Goal: Information Seeking & Learning: Learn about a topic

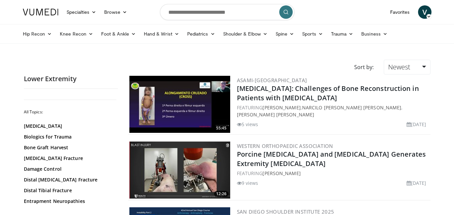
click at [42, 7] on link at bounding box center [41, 12] width 44 height 19
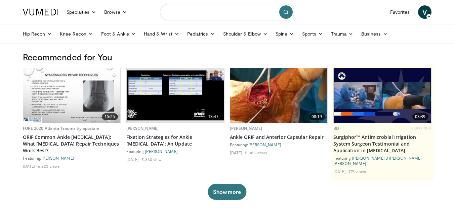
drag, startPoint x: 210, startPoint y: 12, endPoint x: 206, endPoint y: 13, distance: 4.4
click at [210, 12] on input "Search topics, interventions" at bounding box center [227, 12] width 134 height 16
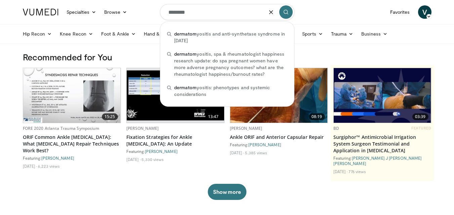
type input "********"
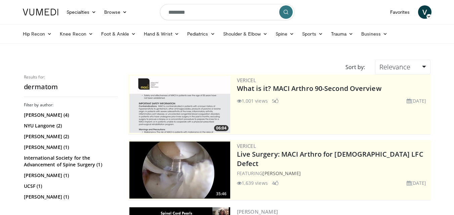
click at [210, 15] on input "********" at bounding box center [227, 12] width 134 height 16
type input "**********"
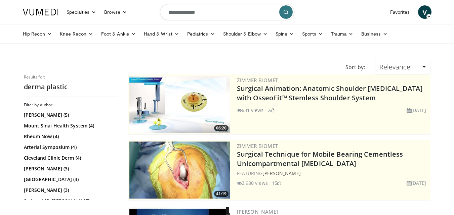
click at [212, 16] on input "**********" at bounding box center [227, 12] width 134 height 16
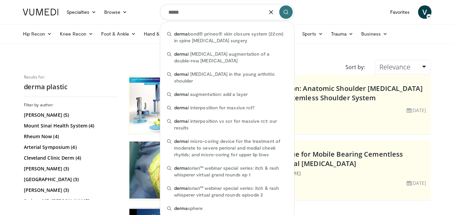
type input "*****"
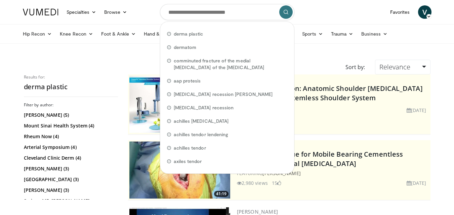
click at [26, 6] on link at bounding box center [41, 12] width 44 height 19
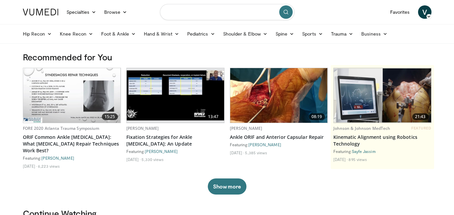
click at [213, 18] on input "Search topics, interventions" at bounding box center [227, 12] width 134 height 16
type input "**********"
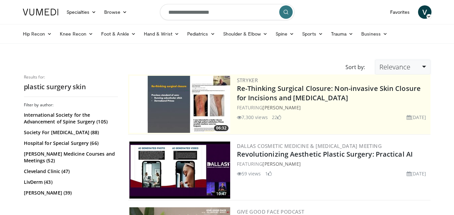
click at [404, 63] on span "Relevance" at bounding box center [394, 66] width 31 height 9
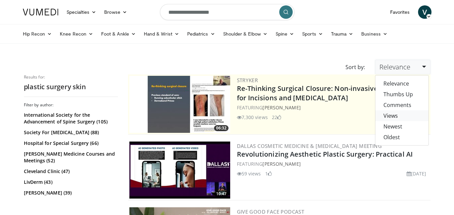
click at [397, 117] on link "Views" at bounding box center [401, 115] width 53 height 11
click at [406, 117] on li "May 13, 2021" at bounding box center [416, 117] width 20 height 7
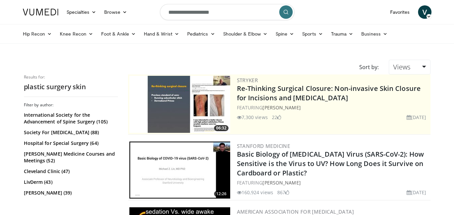
click at [26, 11] on img at bounding box center [41, 12] width 36 height 7
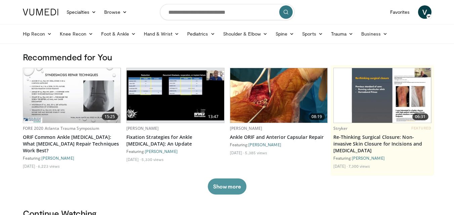
click at [221, 187] on button "Show more" at bounding box center [227, 187] width 39 height 16
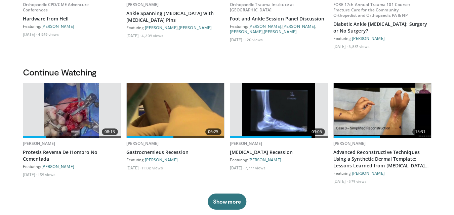
scroll to position [235, 0]
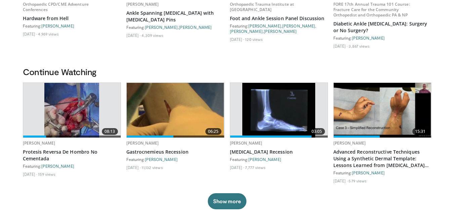
click at [214, 76] on h3 "Continue Watching" at bounding box center [227, 71] width 408 height 11
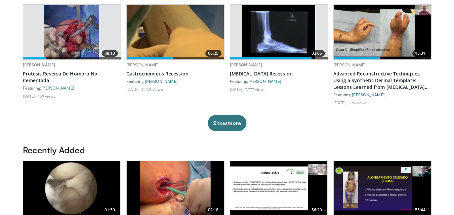
scroll to position [369, 0]
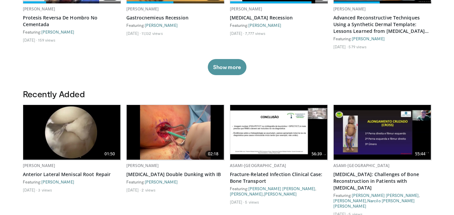
click at [232, 67] on button "Show more" at bounding box center [227, 67] width 39 height 16
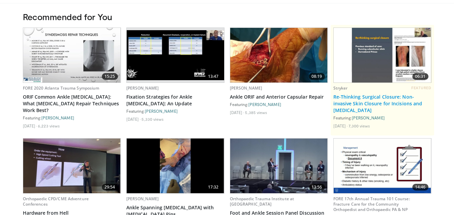
scroll to position [0, 0]
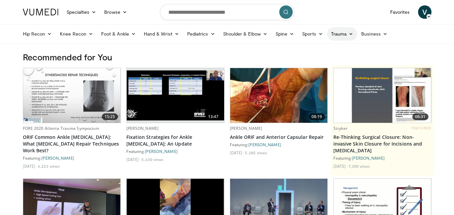
click at [333, 32] on link "Trauma" at bounding box center [342, 33] width 31 height 13
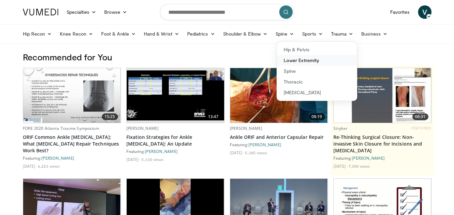
click at [307, 63] on link "Lower Extremity" at bounding box center [317, 60] width 80 height 11
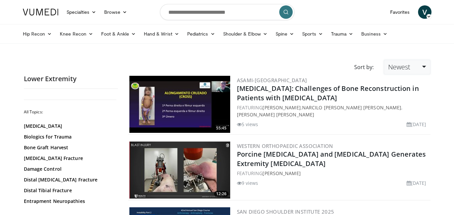
click at [403, 73] on link "Newest" at bounding box center [407, 67] width 46 height 15
click at [402, 112] on link "Views" at bounding box center [410, 115] width 53 height 11
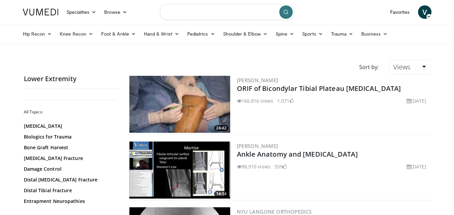
click at [190, 16] on input "Search topics, interventions" at bounding box center [227, 12] width 134 height 16
type input "*****"
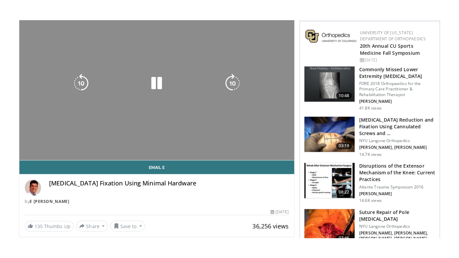
scroll to position [67, 0]
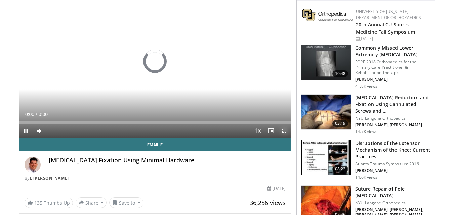
click at [279, 132] on span "Video Player" at bounding box center [283, 130] width 13 height 13
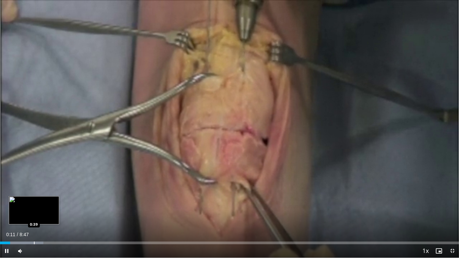
click at [35, 215] on div "Loaded : 9.48% 0:11 0:39" at bounding box center [229, 241] width 459 height 6
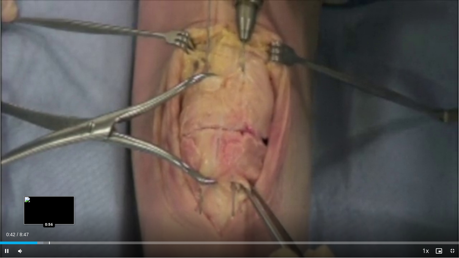
click at [49, 215] on div "Loaded : 9.48% 0:43 0:56" at bounding box center [229, 241] width 459 height 6
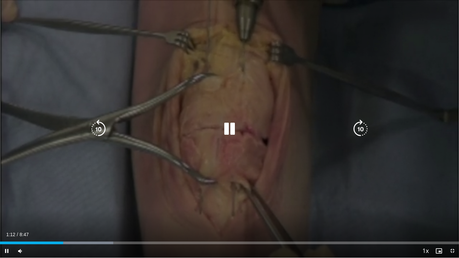
click at [364, 88] on div "10 seconds Tap to unmute" at bounding box center [229, 129] width 459 height 258
click at [399, 71] on div "10 seconds Tap to unmute" at bounding box center [229, 129] width 459 height 258
drag, startPoint x: 212, startPoint y: 176, endPoint x: 229, endPoint y: 153, distance: 28.1
click at [226, 158] on div "10 seconds Tap to unmute" at bounding box center [229, 129] width 459 height 258
click at [227, 130] on icon "Video Player" at bounding box center [229, 129] width 19 height 19
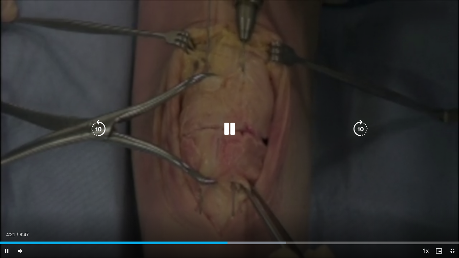
click at [413, 41] on div "50 seconds Tap to unmute" at bounding box center [229, 129] width 459 height 258
click at [416, 39] on div "50 seconds Tap to unmute" at bounding box center [229, 129] width 459 height 258
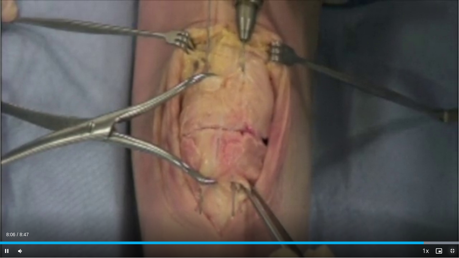
click at [454, 215] on span "Video Player" at bounding box center [451, 250] width 13 height 13
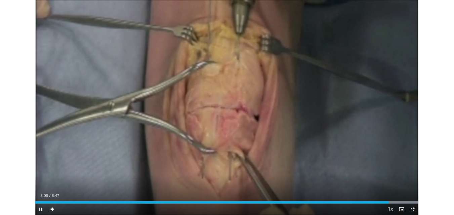
scroll to position [220, 0]
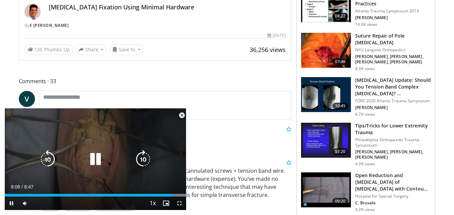
click at [92, 162] on icon "Video Player" at bounding box center [95, 159] width 19 height 19
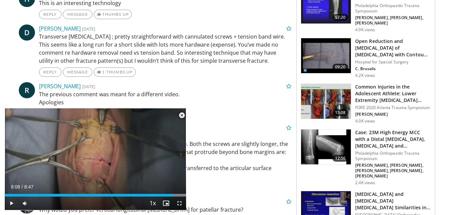
click at [180, 115] on span "Video Player" at bounding box center [181, 115] width 13 height 13
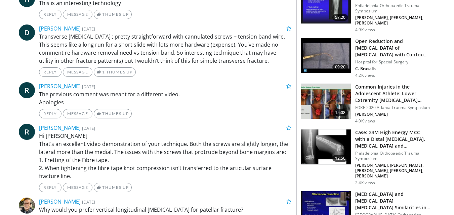
scroll to position [202, 0]
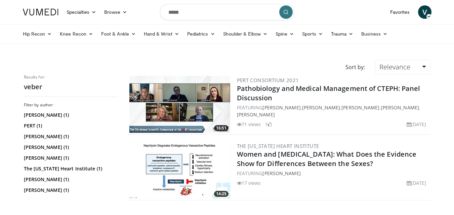
click at [55, 11] on img at bounding box center [41, 12] width 36 height 7
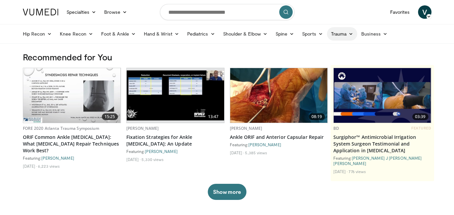
click at [337, 32] on link "Trauma" at bounding box center [342, 33] width 31 height 13
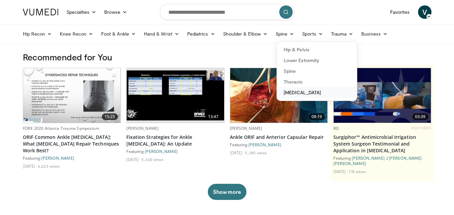
click at [316, 92] on link "[MEDICAL_DATA]" at bounding box center [317, 92] width 80 height 11
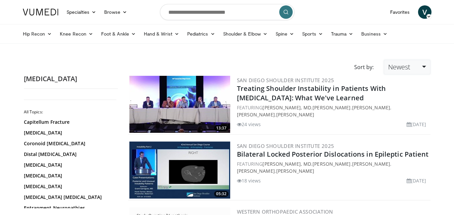
click at [384, 66] on link "Newest" at bounding box center [407, 67] width 46 height 15
click at [394, 114] on link "Views" at bounding box center [410, 115] width 53 height 11
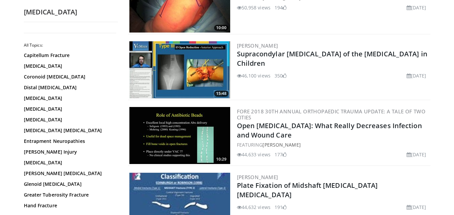
scroll to position [907, 0]
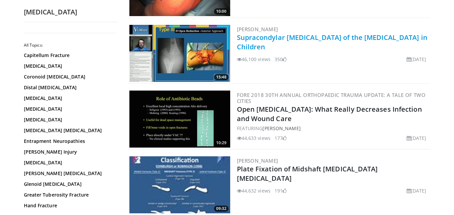
click at [259, 36] on link "Supracondylar Fractures of the Humerus in Children" at bounding box center [332, 42] width 190 height 18
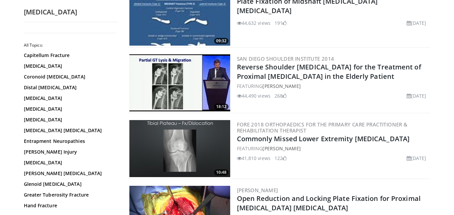
scroll to position [1041, 0]
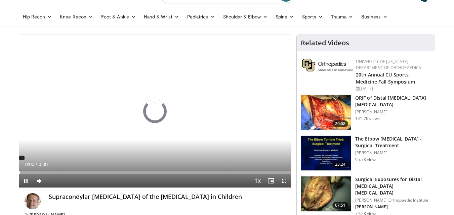
scroll to position [34, 0]
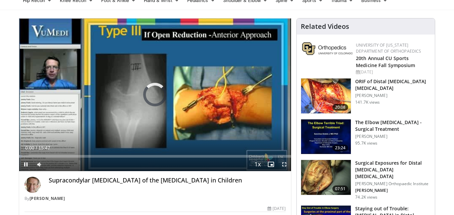
click at [287, 166] on span "Video Player" at bounding box center [283, 164] width 13 height 13
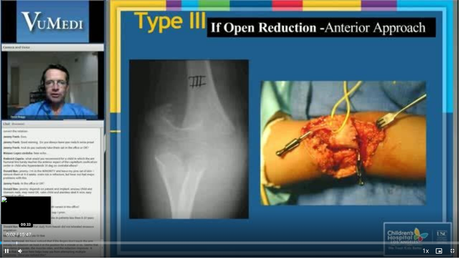
click at [16, 215] on div "Loaded : 4.21% 00:02 00:33" at bounding box center [229, 241] width 459 height 6
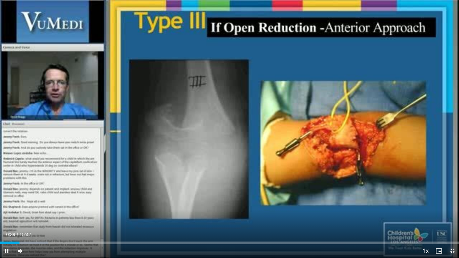
click at [453, 215] on span "Video Player" at bounding box center [451, 250] width 13 height 13
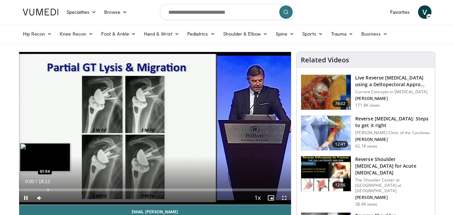
click at [48, 189] on div "Progress Bar" at bounding box center [48, 190] width 1 height 3
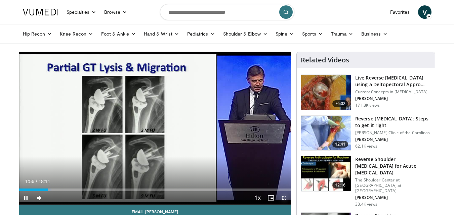
click at [283, 199] on span "Video Player" at bounding box center [283, 197] width 13 height 13
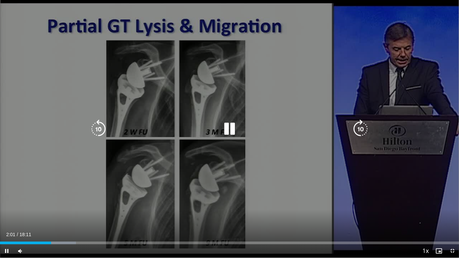
click at [96, 215] on video-js "**********" at bounding box center [229, 129] width 459 height 258
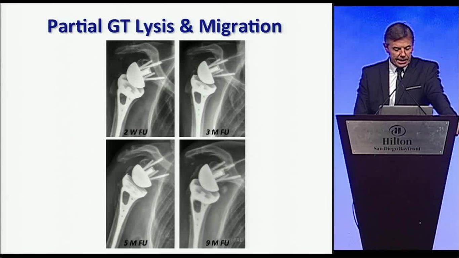
click at [113, 215] on div "10 seconds Tap to unmute" at bounding box center [229, 129] width 459 height 258
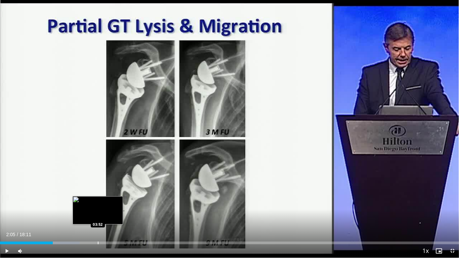
click at [98, 215] on div "Progress Bar" at bounding box center [98, 242] width 1 height 3
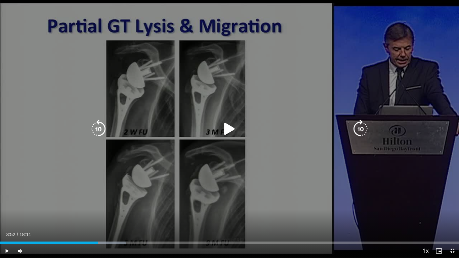
click at [390, 18] on div "10 seconds Tap to unmute" at bounding box center [229, 129] width 459 height 258
click at [371, 0] on div "10 seconds Tap to unmute" at bounding box center [229, 129] width 459 height 258
click at [261, 91] on div "10 seconds Tap to unmute" at bounding box center [229, 129] width 459 height 258
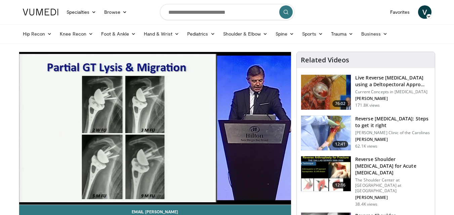
click at [21, 9] on link at bounding box center [41, 12] width 44 height 19
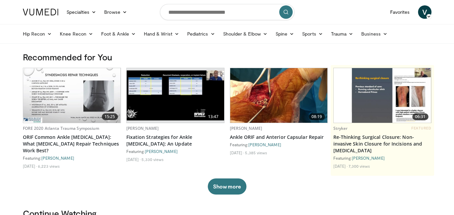
click at [53, 15] on img at bounding box center [41, 12] width 36 height 7
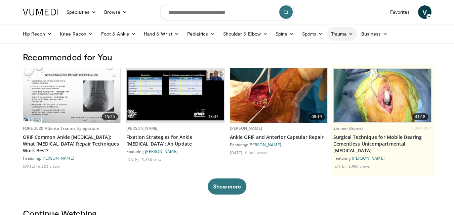
click at [342, 33] on link "Trauma" at bounding box center [342, 33] width 31 height 13
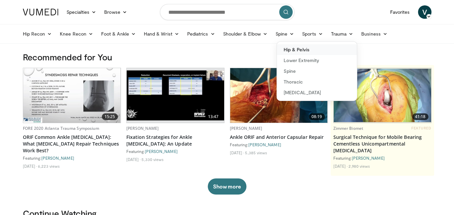
click at [337, 50] on link "Hip & Pelvis" at bounding box center [317, 49] width 80 height 11
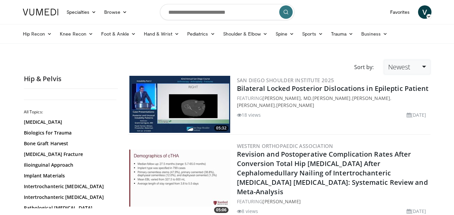
drag, startPoint x: 411, startPoint y: 71, endPoint x: 406, endPoint y: 82, distance: 11.6
click at [411, 71] on link "Newest" at bounding box center [407, 67] width 46 height 15
click at [404, 114] on link "Views" at bounding box center [410, 115] width 53 height 11
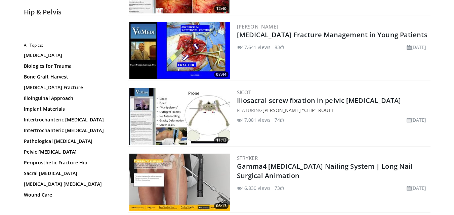
scroll to position [1108, 0]
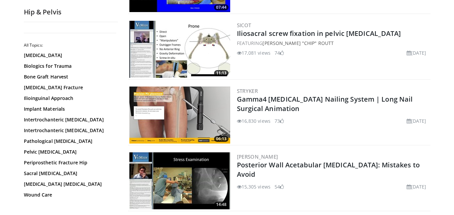
click at [63, 11] on h2 "Hip & Pelvis" at bounding box center [71, 12] width 94 height 9
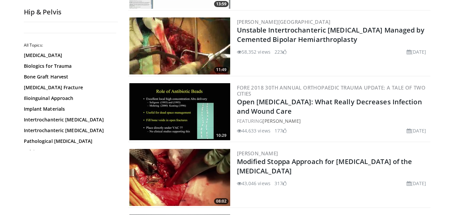
scroll to position [0, 0]
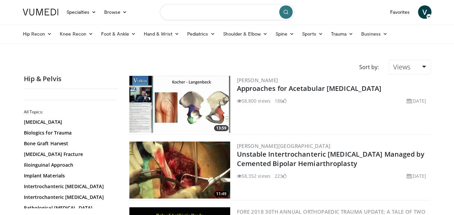
click at [192, 6] on input "Search topics, interventions" at bounding box center [227, 12] width 134 height 16
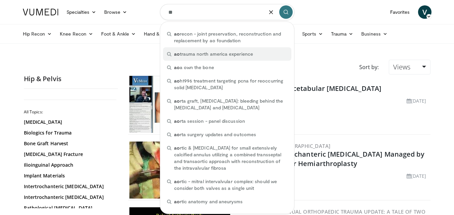
type input "**"
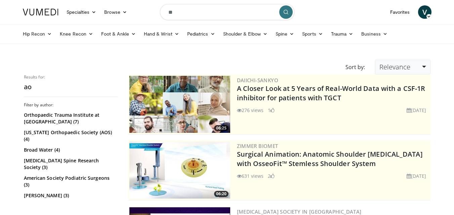
click at [390, 70] on span "Relevance" at bounding box center [394, 66] width 31 height 9
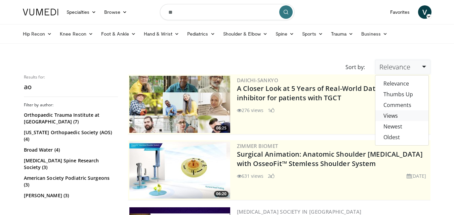
click at [393, 117] on link "Views" at bounding box center [401, 115] width 53 height 11
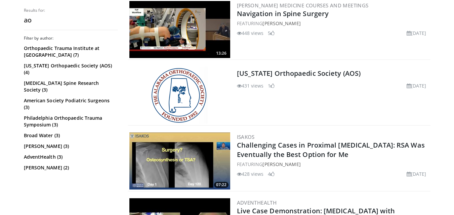
scroll to position [1075, 0]
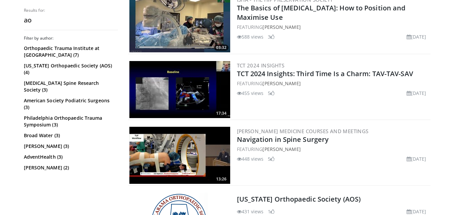
click at [30, 27] on div "Results for: ao Filter by author: Orthopaedic Trauma Institute at [GEOGRAPHIC_D…" at bounding box center [71, 109] width 94 height 203
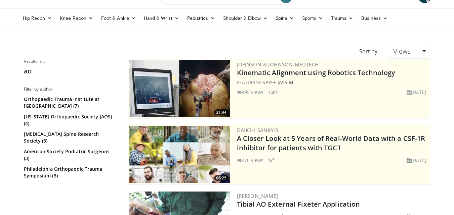
scroll to position [0, 0]
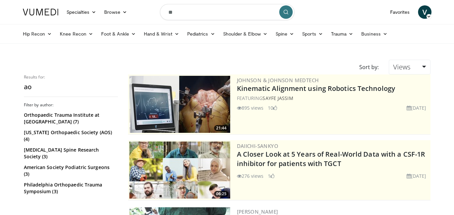
click at [29, 5] on link at bounding box center [41, 12] width 44 height 19
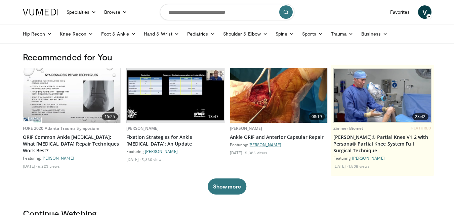
scroll to position [34, 0]
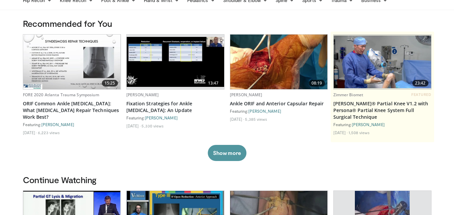
click at [241, 154] on button "Show more" at bounding box center [227, 153] width 39 height 16
click at [0, 0] on img at bounding box center [0, 0] width 0 height 0
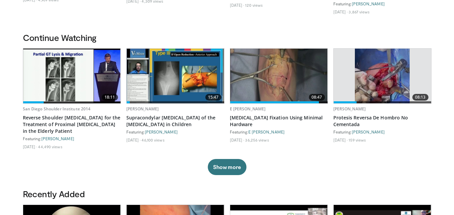
scroll to position [302, 0]
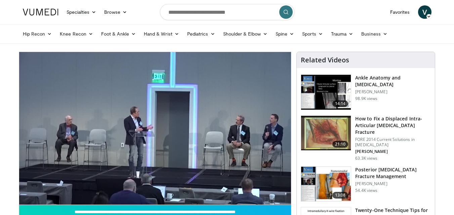
click at [47, 17] on link at bounding box center [41, 12] width 44 height 19
